Goal: Find specific fact: Find specific page/section

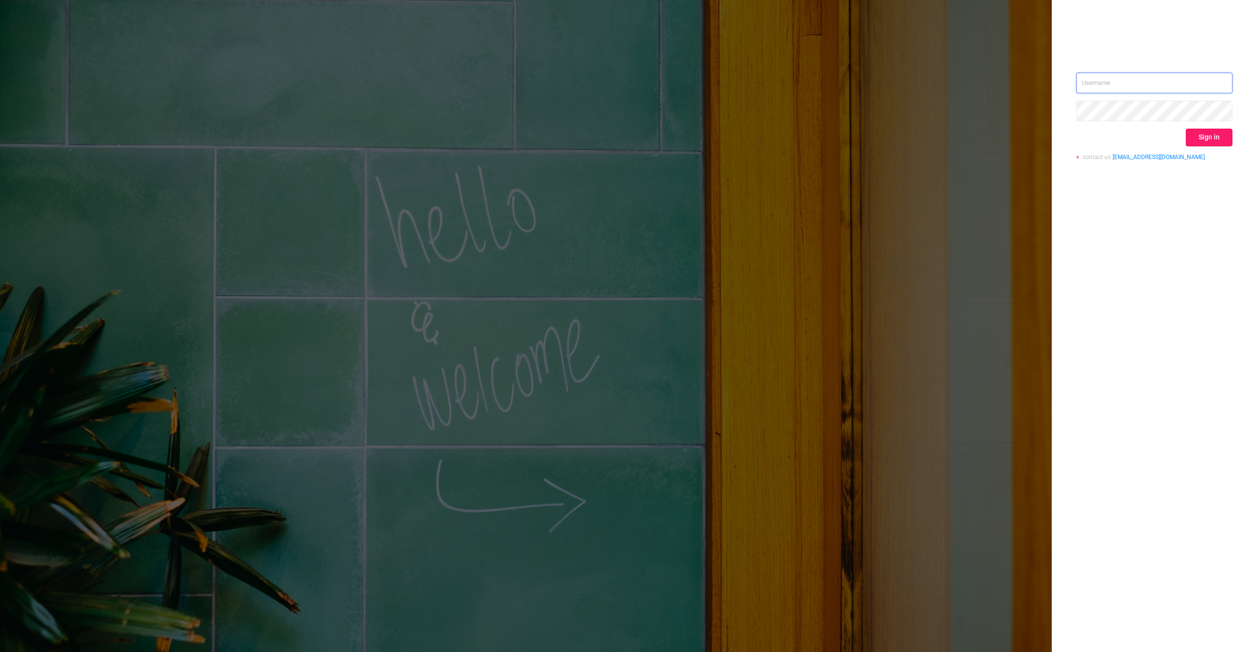
type input "[PERSON_NAME][EMAIL_ADDRESS][DOMAIN_NAME]"
click at [1218, 134] on button "Sign in" at bounding box center [1208, 138] width 47 height 18
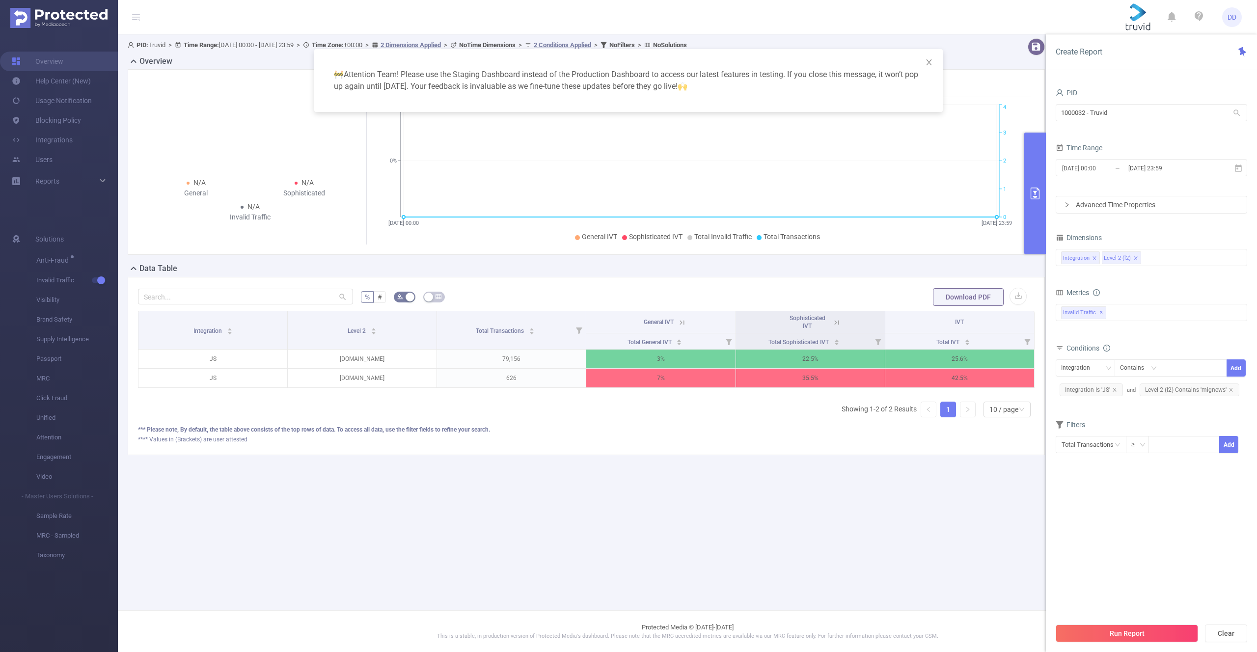
click at [355, 359] on div "🚧 Attention Team! Please use the Staging Dashboard instead of the Production Da…" at bounding box center [628, 326] width 1257 height 652
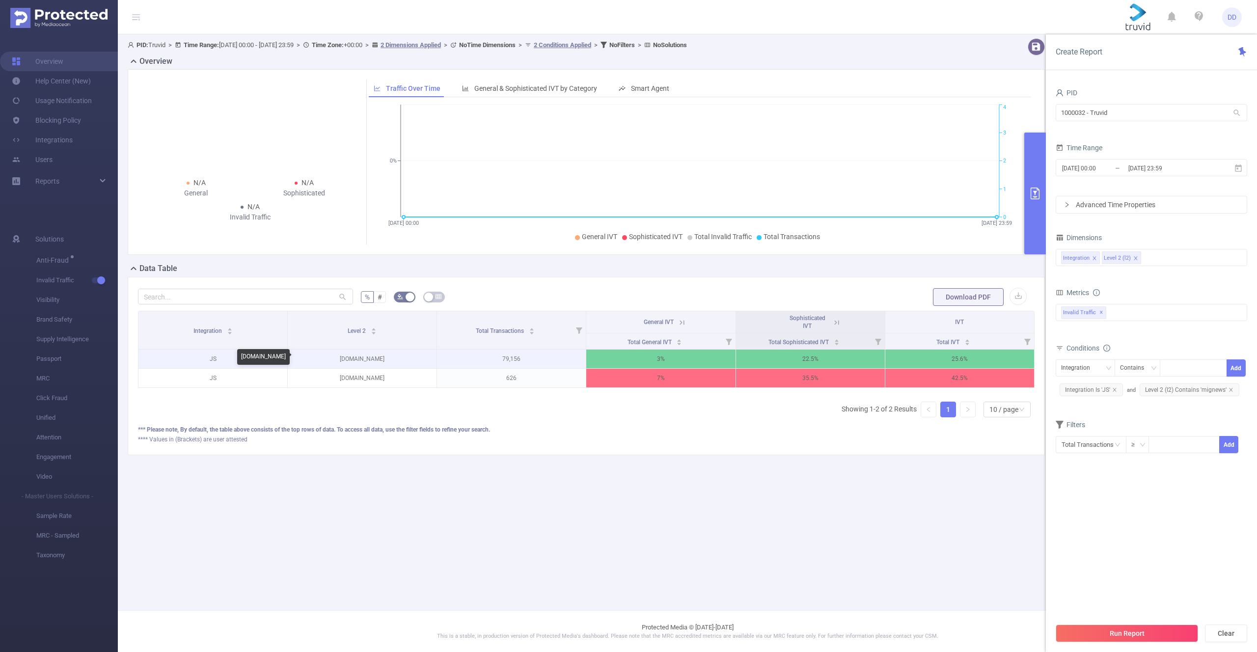
click at [352, 358] on p "mignews.com" at bounding box center [362, 358] width 149 height 19
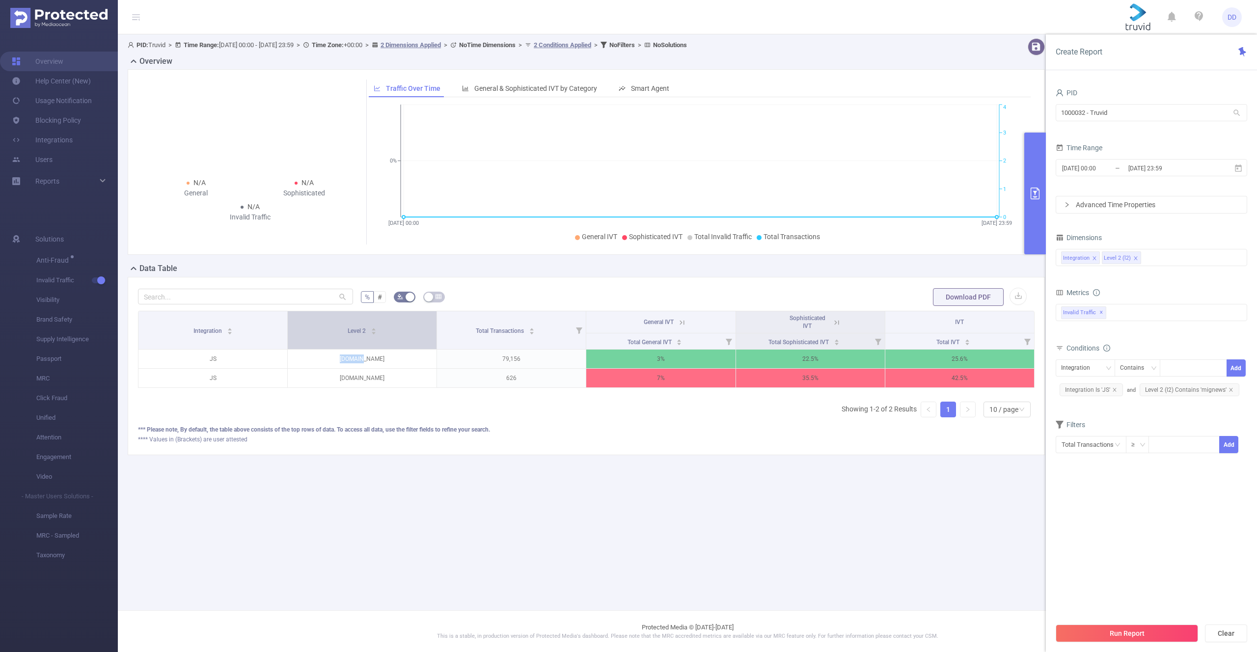
copy p "mignews"
